Goal: Task Accomplishment & Management: Use online tool/utility

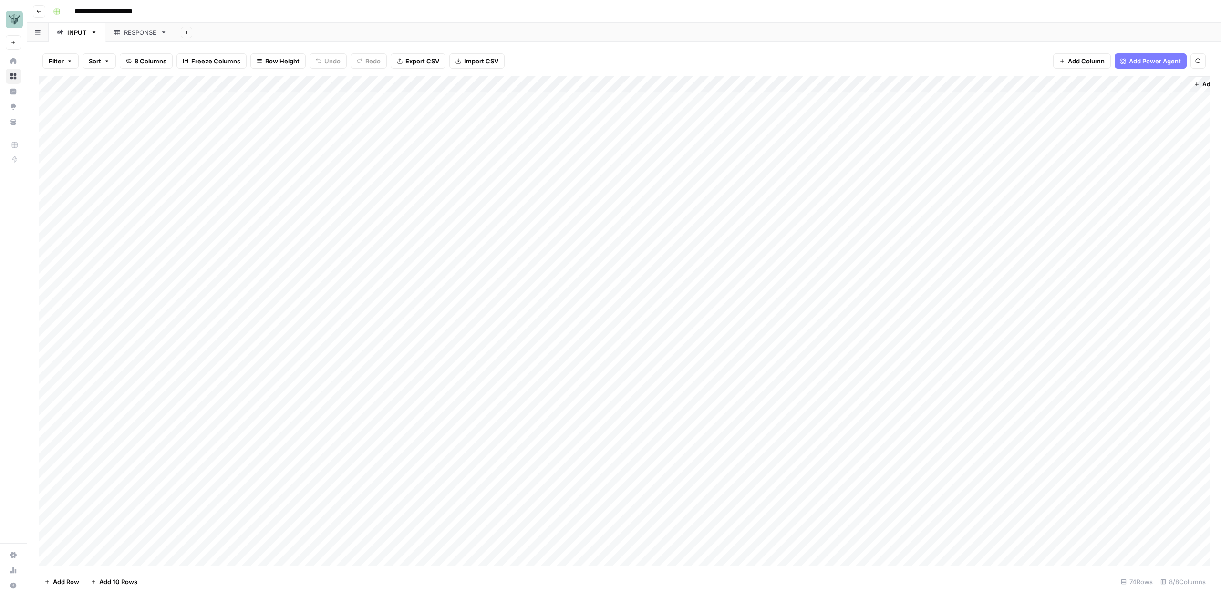
click at [1167, 83] on div "Add Column" at bounding box center [624, 321] width 1171 height 490
click at [1144, 177] on span "Edit Workflow" at bounding box center [1162, 178] width 83 height 10
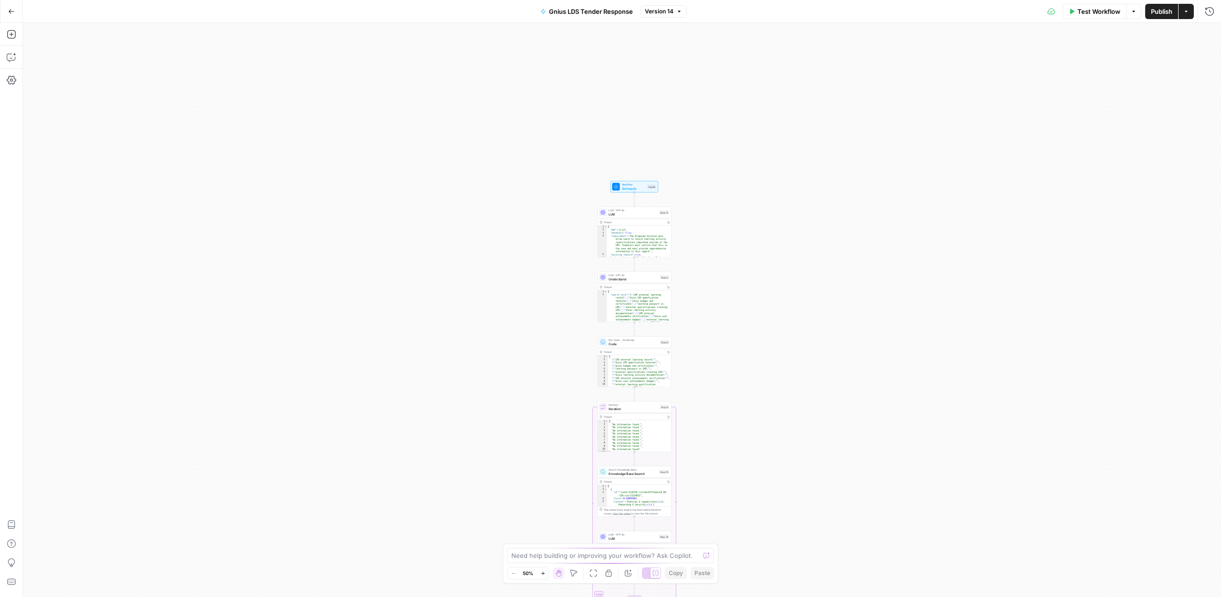
drag, startPoint x: 698, startPoint y: 58, endPoint x: 707, endPoint y: 281, distance: 223.4
click at [709, 282] on div "Workflow Set Inputs Inputs LLM · GPT-4o LLM Step 12 Output Copy 1 2 3 4 5 6 { "…" at bounding box center [622, 310] width 1198 height 574
click at [646, 242] on div "{ "REF" : "A.13" , "mandatory" : true , "requirement" : "The Proposed Solution …" at bounding box center [638, 249] width 64 height 42
type textarea "**********"
click at [646, 242] on div "{ "REF" : "A.13" , "mandatory" : true , "requirement" : "The Proposed Solution …" at bounding box center [638, 249] width 64 height 42
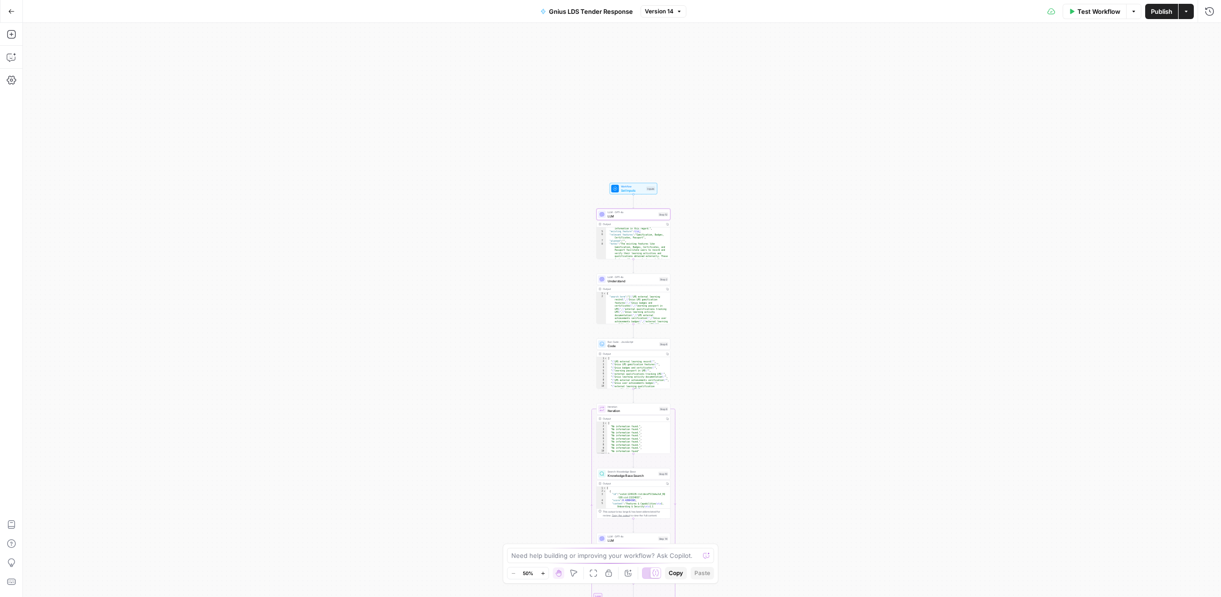
scroll to position [72, 0]
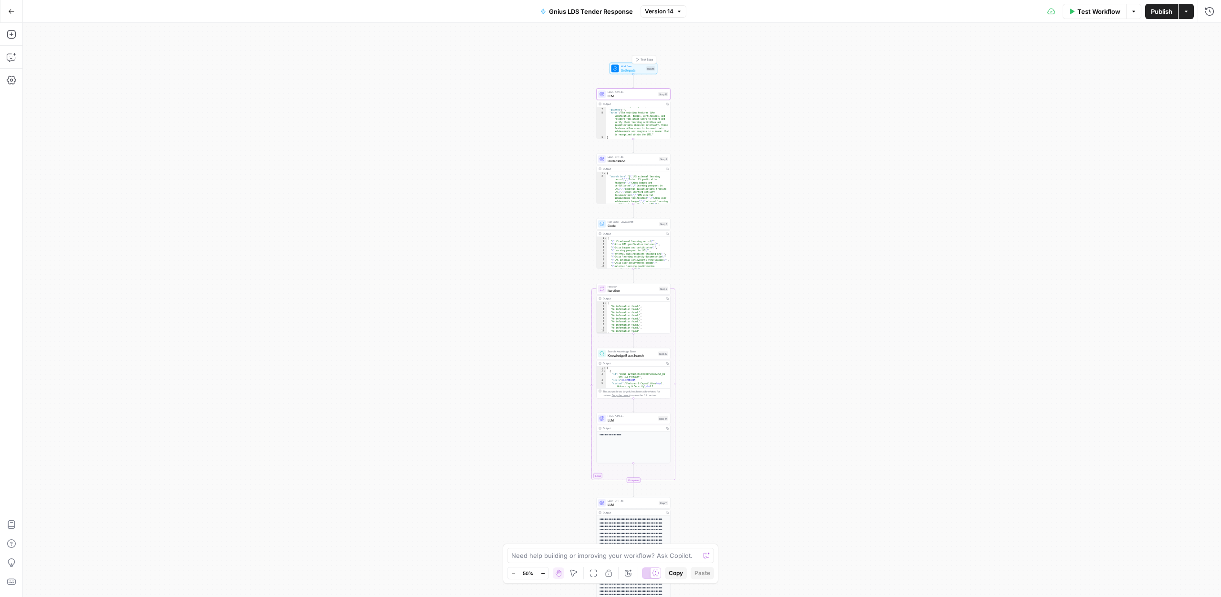
click at [635, 70] on span "Set Inputs" at bounding box center [633, 70] width 24 height 5
click at [844, 312] on div "**********" at bounding box center [622, 310] width 1198 height 574
click at [1210, 33] on icon "button" at bounding box center [1210, 34] width 6 height 6
